Goal: Task Accomplishment & Management: Manage account settings

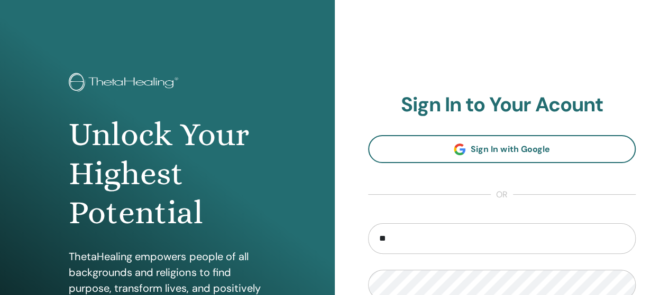
type input "**********"
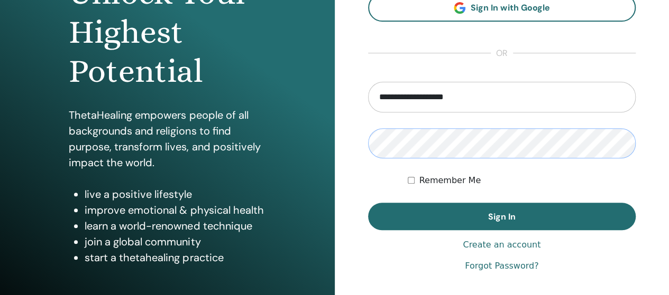
scroll to position [142, 0]
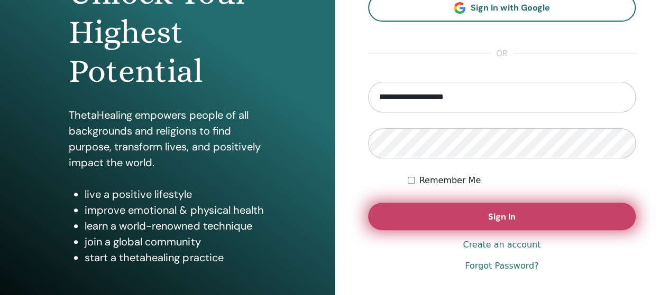
click at [557, 212] on button "Sign In" at bounding box center [502, 216] width 268 height 27
